Goal: Task Accomplishment & Management: Complete application form

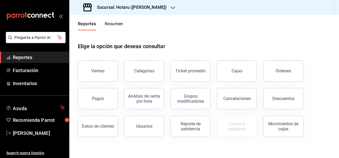
click at [138, 7] on h3 "Sucursal: Hotaru ([PERSON_NAME])" at bounding box center [130, 7] width 74 height 6
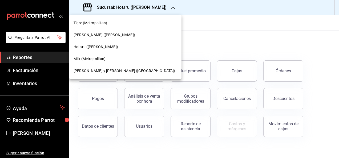
click at [96, 60] on span "Milk (Metropolitan)" at bounding box center [90, 59] width 32 height 6
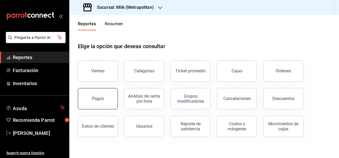
click at [107, 105] on button "Pagos" at bounding box center [98, 98] width 40 height 21
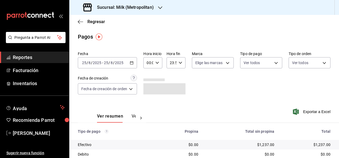
click at [136, 62] on div "[DATE] [DATE] - [DATE] [DATE]" at bounding box center [107, 62] width 59 height 11
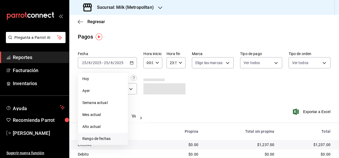
click at [107, 140] on span "Rango de fechas" at bounding box center [102, 139] width 41 height 6
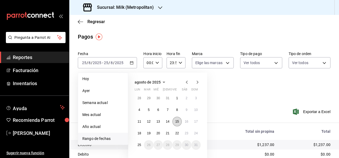
click at [176, 119] on button "15" at bounding box center [177, 122] width 9 height 10
click at [177, 129] on button "22" at bounding box center [177, 134] width 9 height 10
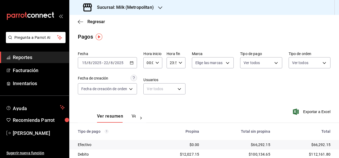
click at [158, 60] on div "00:00 Hora inicio" at bounding box center [153, 62] width 19 height 11
click at [149, 105] on span "05" at bounding box center [148, 105] width 1 height 4
type input "05:00"
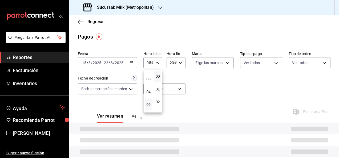
click at [181, 59] on div at bounding box center [169, 79] width 339 height 158
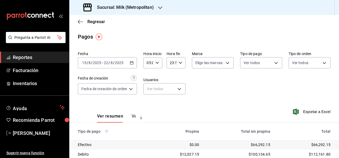
click at [181, 59] on div "23:59 Hora fin" at bounding box center [176, 62] width 19 height 11
click at [169, 110] on button "05" at bounding box center [171, 112] width 7 height 11
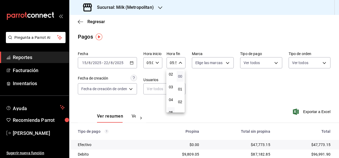
click at [180, 75] on span "00" at bounding box center [180, 76] width 1 height 4
type input "05:00"
click at [220, 84] on div at bounding box center [169, 79] width 339 height 158
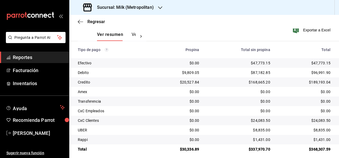
scroll to position [86, 0]
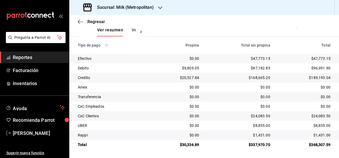
click at [253, 83] on td "$0.00" at bounding box center [239, 88] width 71 height 10
click at [38, 71] on span "Facturación" at bounding box center [39, 70] width 52 height 7
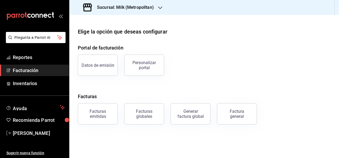
click at [232, 101] on div "Factura general" at bounding box center [234, 111] width 46 height 28
click at [230, 105] on button "Factura general" at bounding box center [237, 113] width 40 height 21
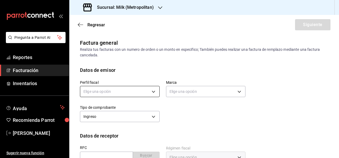
click at [154, 92] on body "Pregunta a Parrot AI Reportes Facturación Inventarios Ayuda Recomienda Parrot […" at bounding box center [169, 79] width 339 height 158
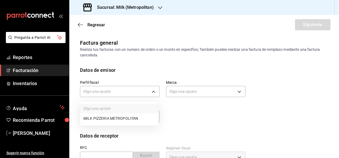
click at [120, 114] on li "MILK PIZZERIA METROPOLITAN" at bounding box center [119, 119] width 78 height 10
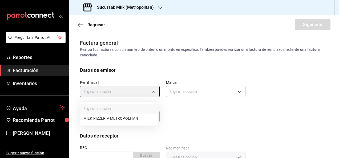
type input "e6d39799-b0e1-4b50-b710-e6e4ce09bb7b"
type input "57c9fc47-e65f-4221-a10c-96a6466a6251"
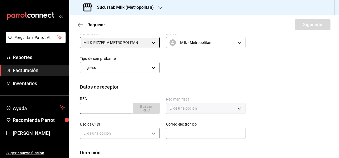
scroll to position [50, 0]
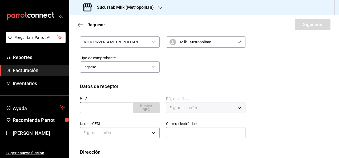
click at [120, 107] on input "text" at bounding box center [106, 107] width 53 height 11
type input "CPR180208PM0"
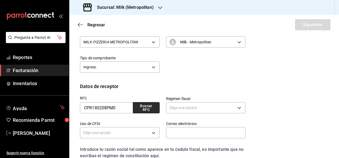
click at [138, 105] on button "Buscar RFC" at bounding box center [146, 107] width 27 height 11
type input "601"
type input "G03"
type input "[EMAIL_ADDRESS][DOMAIN_NAME]"
type input "66269"
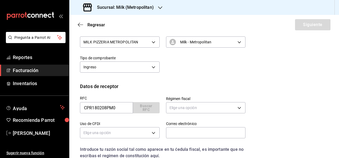
type input "CINEMAS PREMIUM"
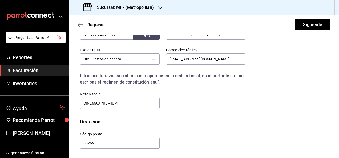
scroll to position [0, 0]
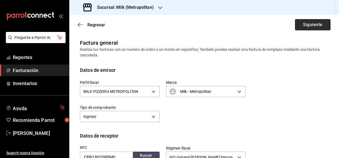
click at [305, 21] on button "Siguiente" at bounding box center [312, 24] width 35 height 11
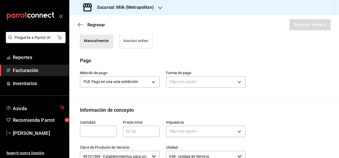
scroll to position [147, 0]
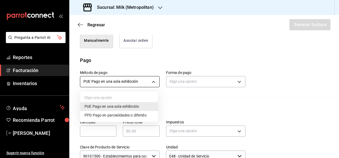
click at [148, 81] on body "Pregunta a Parrot AI Reportes Facturación Inventarios Ayuda Recomienda Parrot […" at bounding box center [169, 79] width 339 height 158
click at [111, 114] on span "PPD Pago en parcialidades o diferido" at bounding box center [116, 116] width 62 height 6
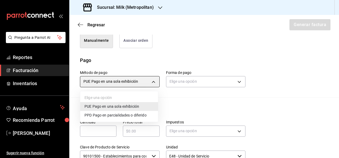
type input "PPD"
type input "99"
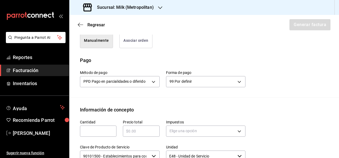
click at [95, 133] on input "text" at bounding box center [98, 131] width 37 height 6
type input "1"
paste input "$24083.50"
type input "$24083.50"
click at [136, 135] on div "$24083.50 ​" at bounding box center [141, 131] width 37 height 11
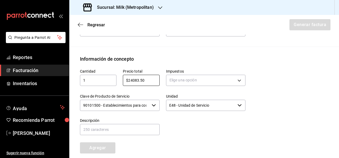
scroll to position [198, 0]
click at [230, 78] on body "Pregunta a Parrot AI Reportes Facturación Inventarios Ayuda Recomienda Parrot […" at bounding box center [169, 79] width 339 height 158
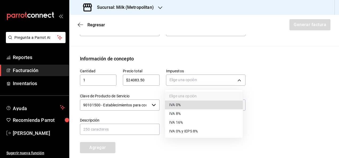
click at [190, 122] on li "IVA 16%" at bounding box center [204, 122] width 78 height 9
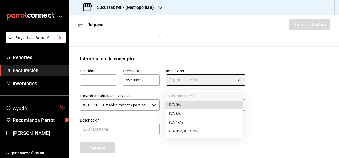
type input "IVA_16"
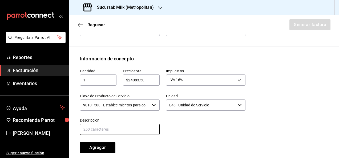
click at [131, 131] on input "text" at bounding box center [120, 129] width 80 height 11
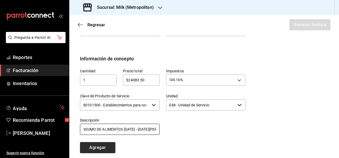
type input "CONSUMO DE ALIMENTOS [DATE] - [DATE][PERSON_NAME]"
click at [103, 148] on button "Agregar" at bounding box center [97, 147] width 35 height 11
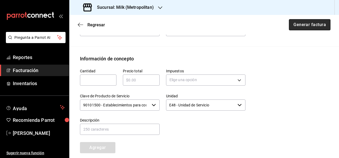
click at [306, 25] on button "Generar factura" at bounding box center [310, 24] width 42 height 11
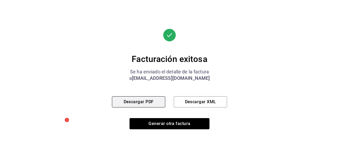
click at [148, 101] on button "Descargar PDF" at bounding box center [138, 102] width 53 height 11
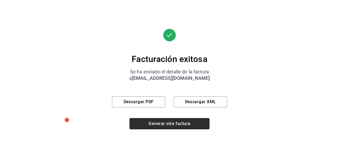
click at [169, 121] on button "Generar otra factura" at bounding box center [170, 123] width 80 height 11
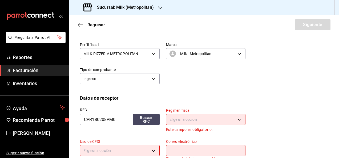
scroll to position [37, 0]
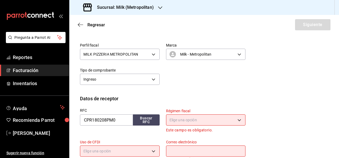
click at [154, 12] on div "Sucursal: Milk (Metropolitan)" at bounding box center [119, 7] width 91 height 15
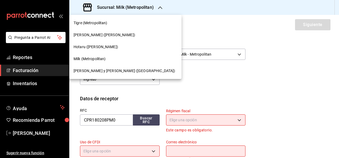
click at [112, 69] on span "[PERSON_NAME] y [PERSON_NAME] ([GEOGRAPHIC_DATA])" at bounding box center [125, 71] width 102 height 6
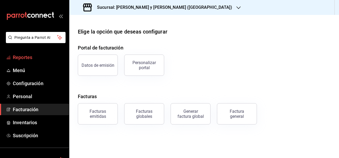
click at [43, 60] on span "Reportes" at bounding box center [39, 57] width 52 height 7
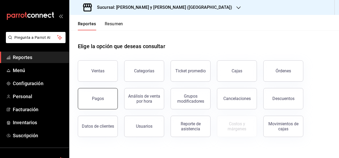
click at [98, 91] on button "Pagos" at bounding box center [98, 98] width 40 height 21
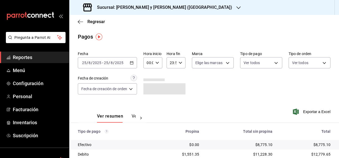
click at [132, 65] on div "[DATE] [DATE] - [DATE] [DATE]" at bounding box center [107, 62] width 59 height 11
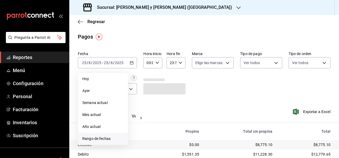
click at [88, 139] on span "Rango de fechas" at bounding box center [102, 139] width 41 height 6
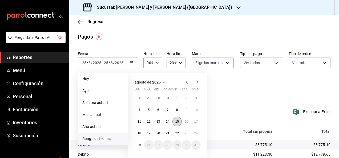
click at [175, 119] on button "15" at bounding box center [177, 122] width 9 height 10
click at [177, 126] on button "15" at bounding box center [177, 122] width 9 height 10
click at [177, 133] on abbr "22" at bounding box center [177, 134] width 3 height 4
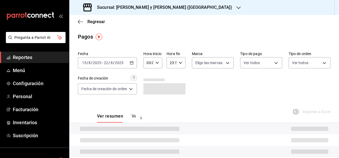
click at [158, 63] on icon "button" at bounding box center [158, 63] width 4 height 4
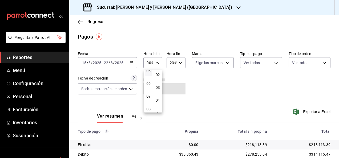
click at [150, 74] on button "05" at bounding box center [148, 71] width 7 height 11
type input "05:00"
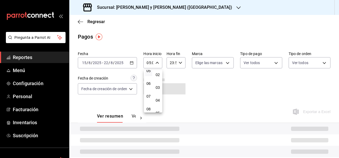
click at [181, 63] on div at bounding box center [169, 79] width 339 height 158
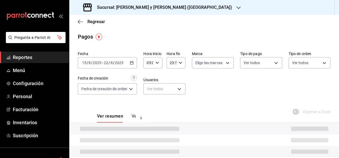
click at [181, 63] on icon "button" at bounding box center [181, 63] width 4 height 4
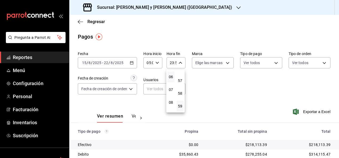
scroll to position [53, 0]
click at [171, 87] on span "05" at bounding box center [171, 87] width 1 height 4
click at [181, 75] on span "00" at bounding box center [180, 76] width 1 height 4
type input "05:00"
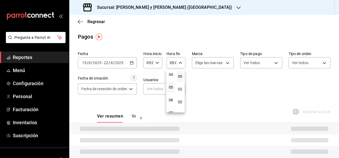
click at [223, 94] on div at bounding box center [169, 79] width 339 height 158
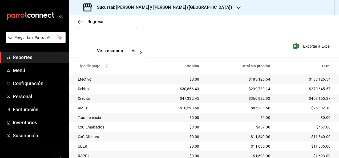
scroll to position [96, 0]
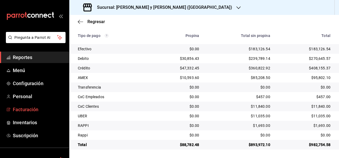
click at [30, 106] on span "Facturación" at bounding box center [39, 109] width 52 height 7
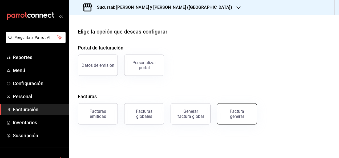
click at [239, 107] on button "Factura general" at bounding box center [237, 113] width 40 height 21
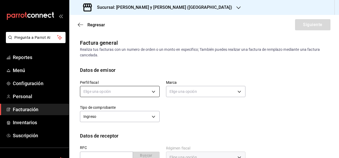
click at [154, 92] on body "Pregunta a Parrot AI Reportes Menú Configuración Personal Facturación Inventari…" at bounding box center [169, 79] width 339 height 158
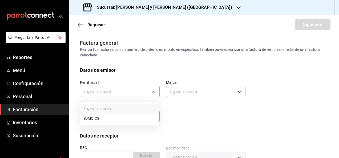
click at [127, 117] on li "YUMO CS" at bounding box center [119, 119] width 78 height 10
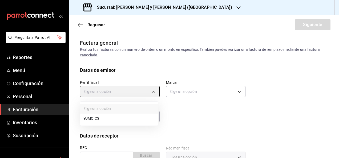
type input "5982fbb0-8c22-4ff5-a537-dca332c6d2d4"
type input "5c4b5436-b9cd-4a1a-b4e8-85329c7394cf"
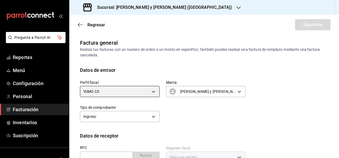
scroll to position [41, 0]
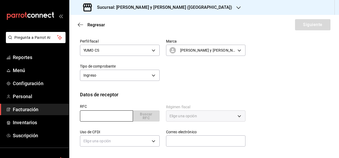
click at [114, 119] on input "text" at bounding box center [106, 116] width 53 height 11
type input "CPR180208PM0"
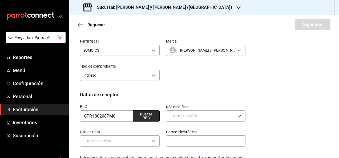
click at [144, 118] on button "Buscar RFC" at bounding box center [146, 116] width 27 height 11
type input "601"
type input "G03"
type input "[EMAIL_ADDRESS][DOMAIN_NAME]"
type input "66269"
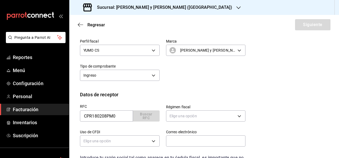
type input "CINEMAS PREMIUM"
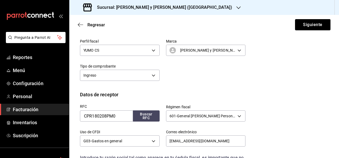
scroll to position [105, 0]
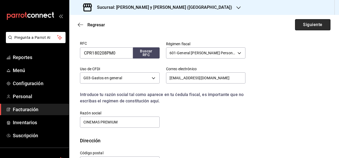
click at [297, 21] on button "Siguiente" at bounding box center [312, 24] width 35 height 11
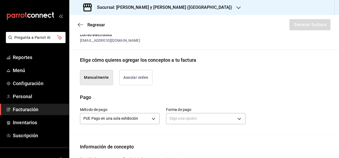
click at [142, 77] on button "Asociar orden" at bounding box center [135, 77] width 33 height 15
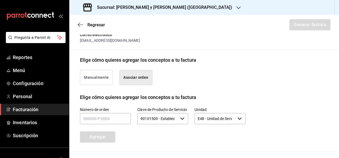
click at [104, 77] on button "Manualmente" at bounding box center [96, 77] width 33 height 15
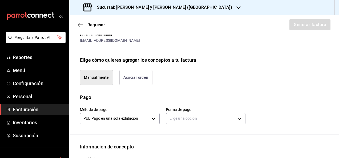
click at [131, 111] on div "PUE Pago en una sola exhibición PUE" at bounding box center [120, 118] width 80 height 14
click at [132, 115] on body "Pregunta a Parrot AI Reportes Menú Configuración Personal Facturación Inventari…" at bounding box center [169, 79] width 339 height 158
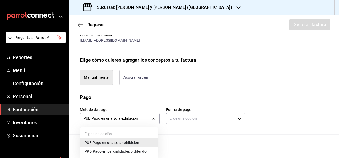
click at [112, 154] on span "PPD Pago en parcialidades o diferido" at bounding box center [116, 152] width 62 height 6
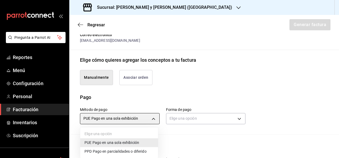
type input "PPD"
type input "99"
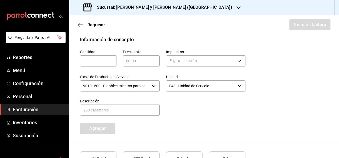
scroll to position [214, 0]
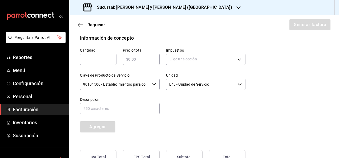
click at [100, 53] on div "Cantidad ​" at bounding box center [98, 56] width 37 height 17
click at [100, 57] on input "text" at bounding box center [98, 59] width 37 height 6
type input "1"
paste input "$24083.50"
type input "$24083.50"
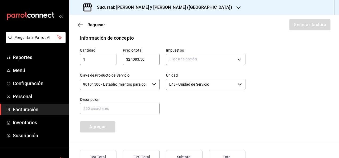
click at [227, 53] on div "Elige una opción" at bounding box center [206, 59] width 80 height 14
click at [224, 61] on body "Pregunta a Parrot AI Reportes Menú Configuración Personal Facturación Inventari…" at bounding box center [169, 79] width 339 height 158
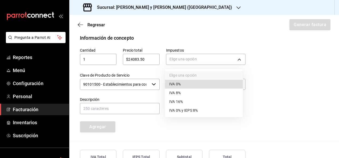
click at [192, 102] on li "IVA 16%" at bounding box center [204, 102] width 78 height 9
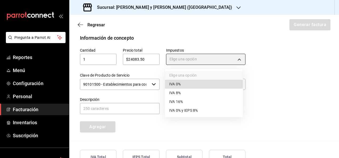
type input "IVA_16"
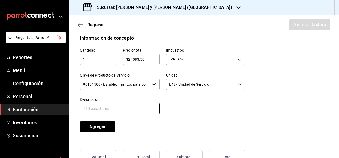
click at [142, 105] on input "text" at bounding box center [120, 108] width 80 height 11
type input "CONSUMO DE ALIMENTOS [DATE] - [DATE][PERSON_NAME]"
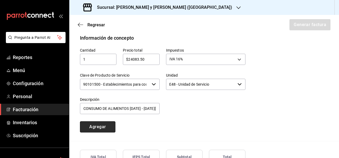
click at [103, 130] on button "Agregar" at bounding box center [97, 127] width 35 height 11
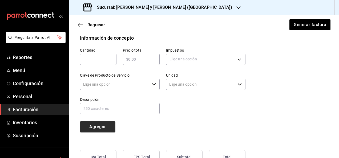
type input "90101500 - Establecimientos para comer y beber"
type input "E48 - Unidad de Servicio"
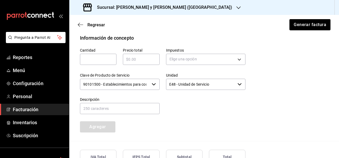
click at [300, 12] on div "Sucursal: [PERSON_NAME] y [PERSON_NAME] ([GEOGRAPHIC_DATA])" at bounding box center [204, 7] width 270 height 15
click at [293, 30] on button "Generar factura" at bounding box center [310, 24] width 42 height 11
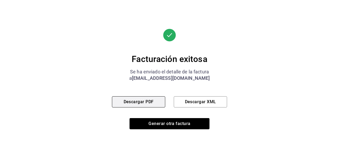
click at [150, 100] on button "Descargar PDF" at bounding box center [138, 102] width 53 height 11
